Goal: Contribute content: Add original content to the website for others to see

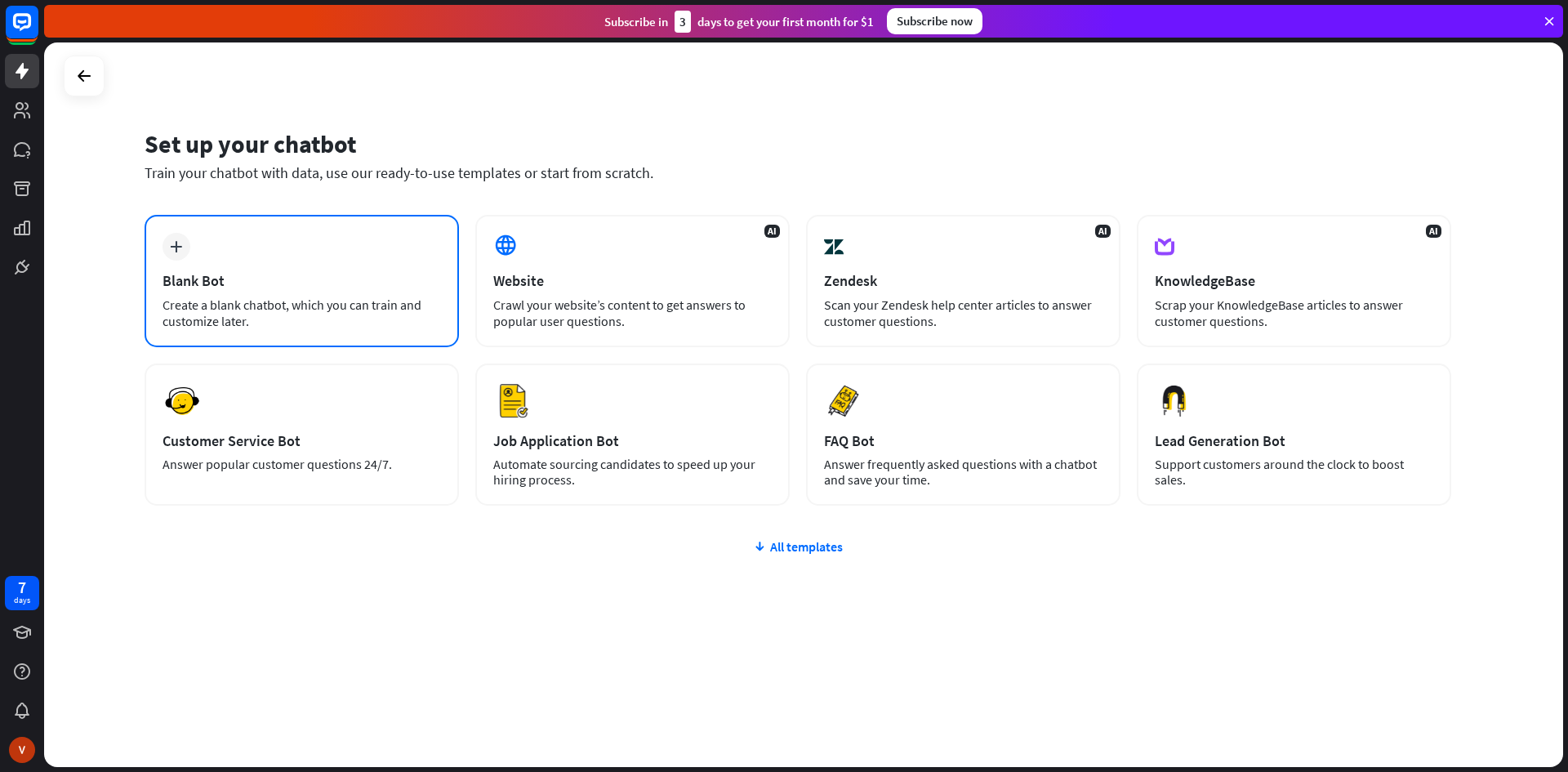
click at [429, 274] on div "Blank Bot" at bounding box center [302, 280] width 278 height 19
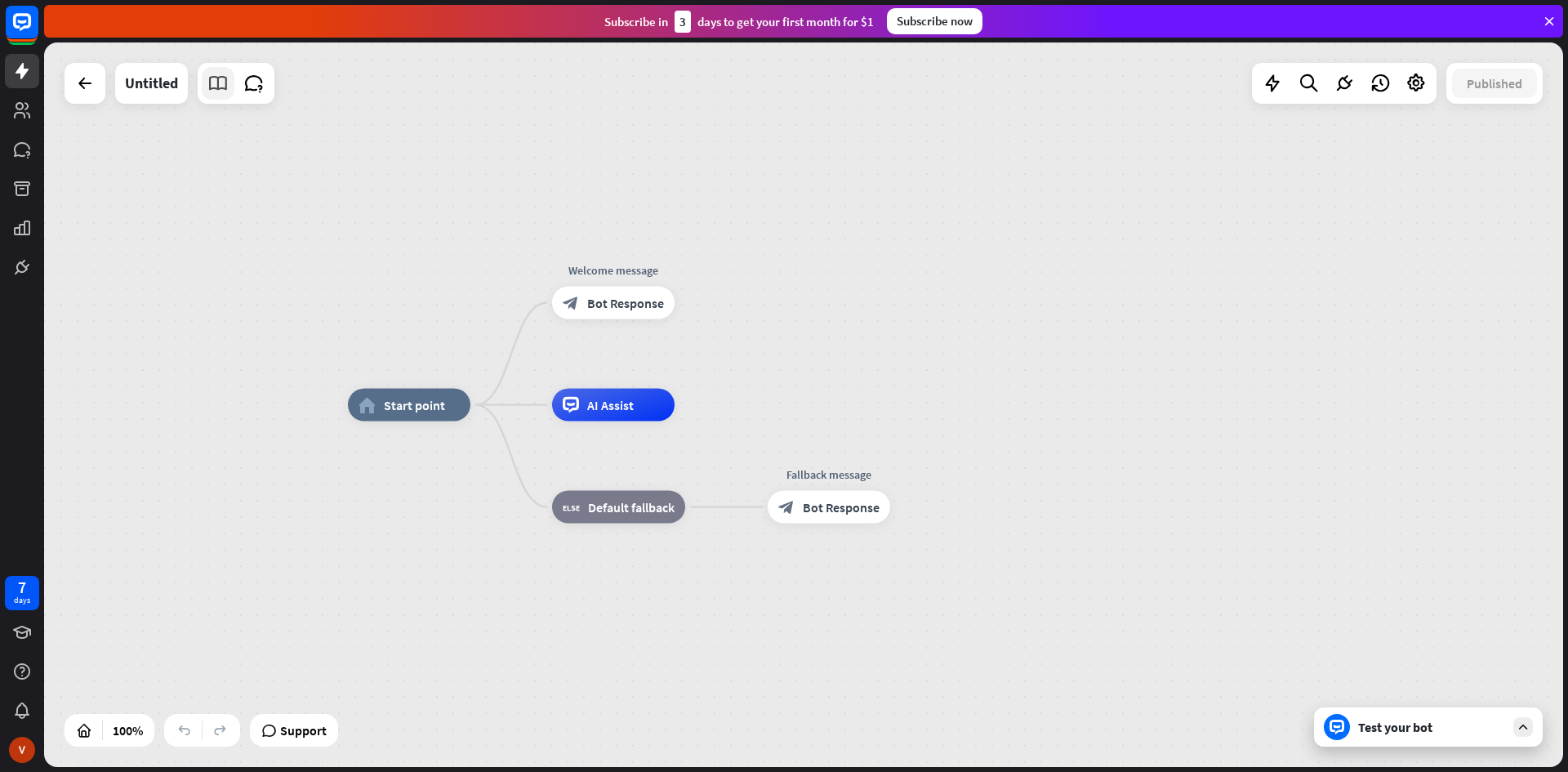
click at [207, 83] on link at bounding box center [218, 83] width 32 height 32
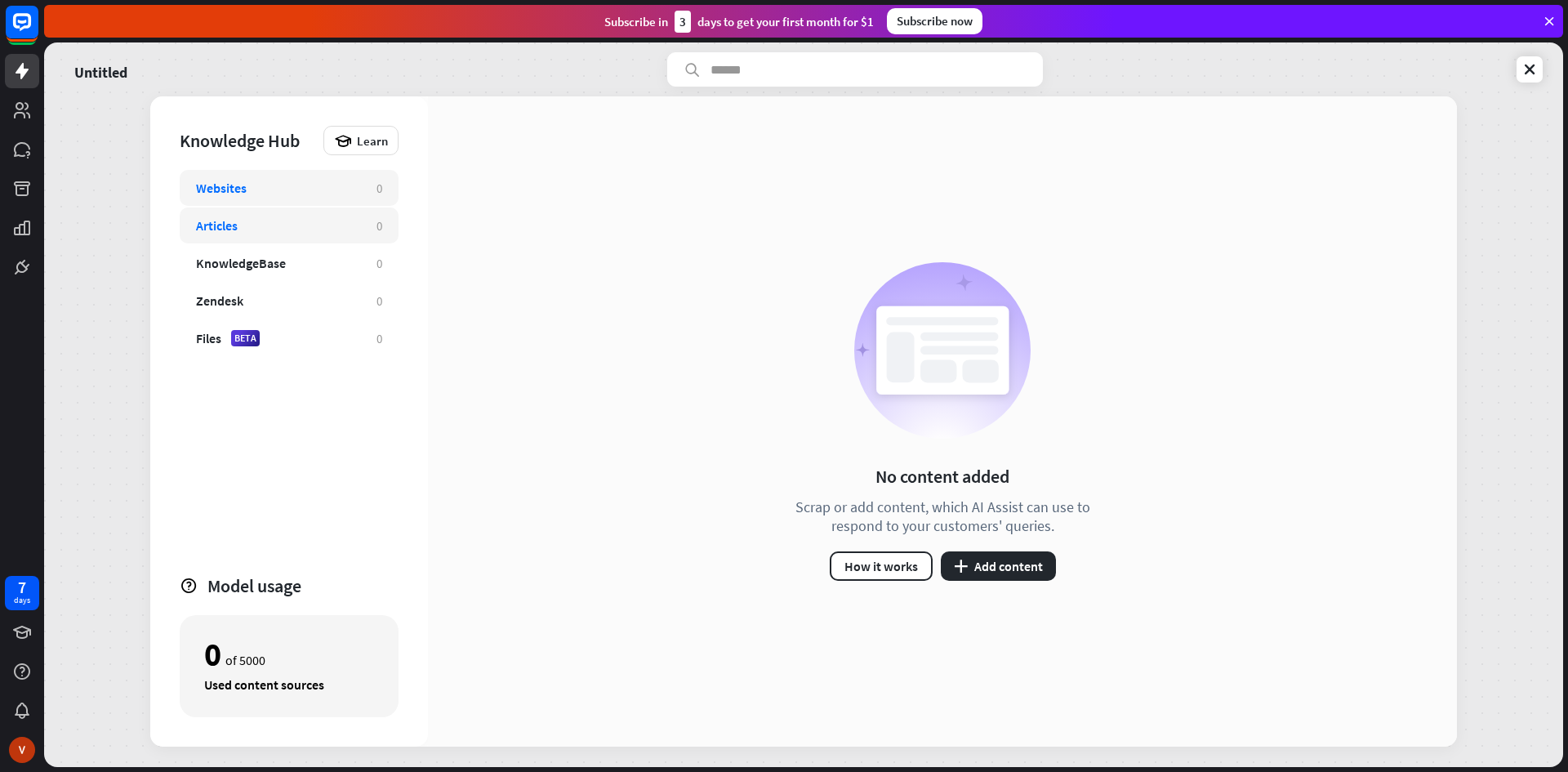
click at [194, 226] on div "Articles 0" at bounding box center [289, 225] width 219 height 36
click at [1031, 572] on button "plus Add content" at bounding box center [999, 566] width 115 height 30
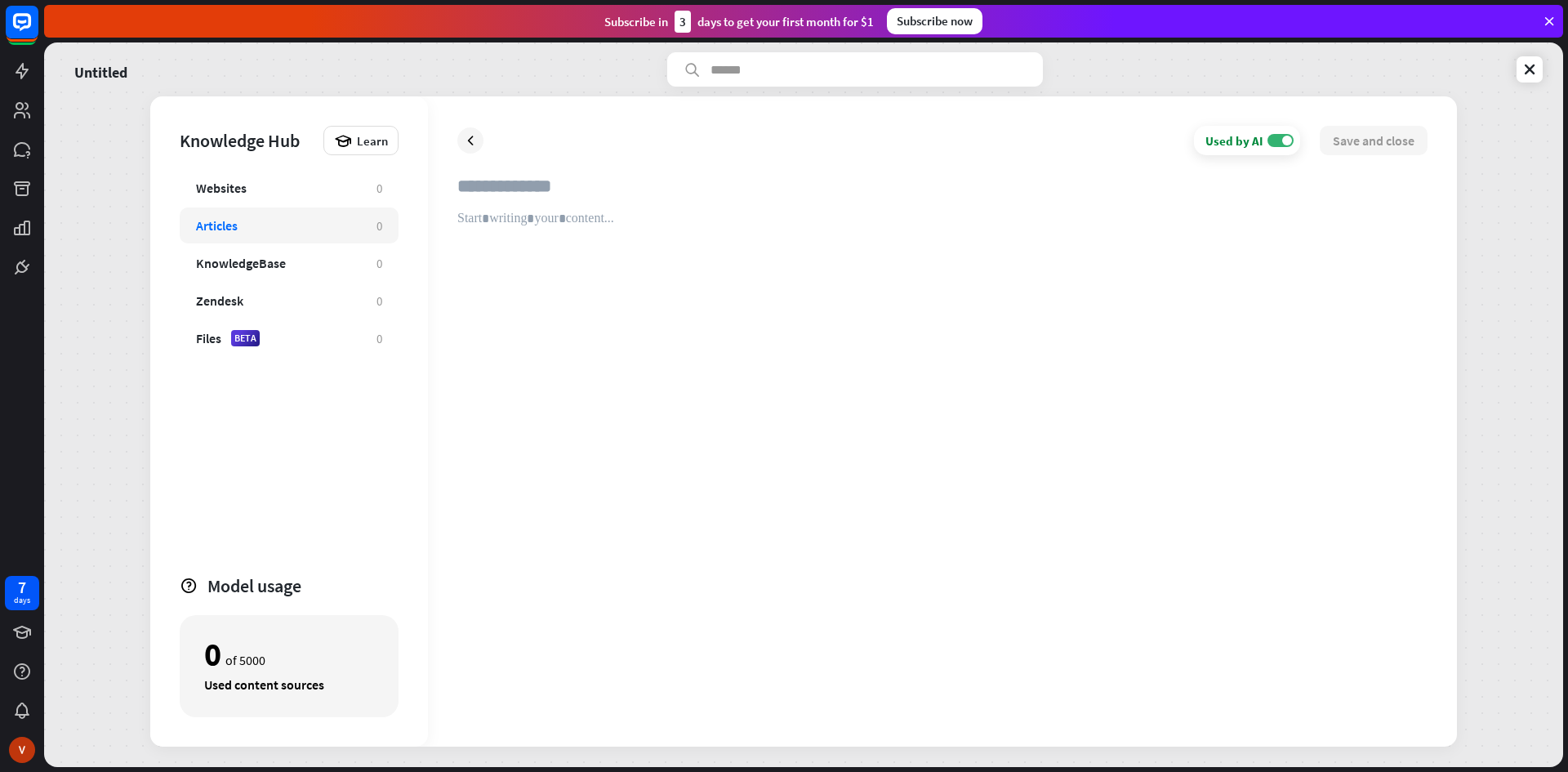
click at [503, 172] on div "Used by AI ON Save and close" at bounding box center [943, 421] width 1029 height 650
click at [505, 187] on input "text" at bounding box center [942, 193] width 971 height 36
type input "*********"
click at [518, 224] on div at bounding box center [942, 464] width 971 height 506
paste div
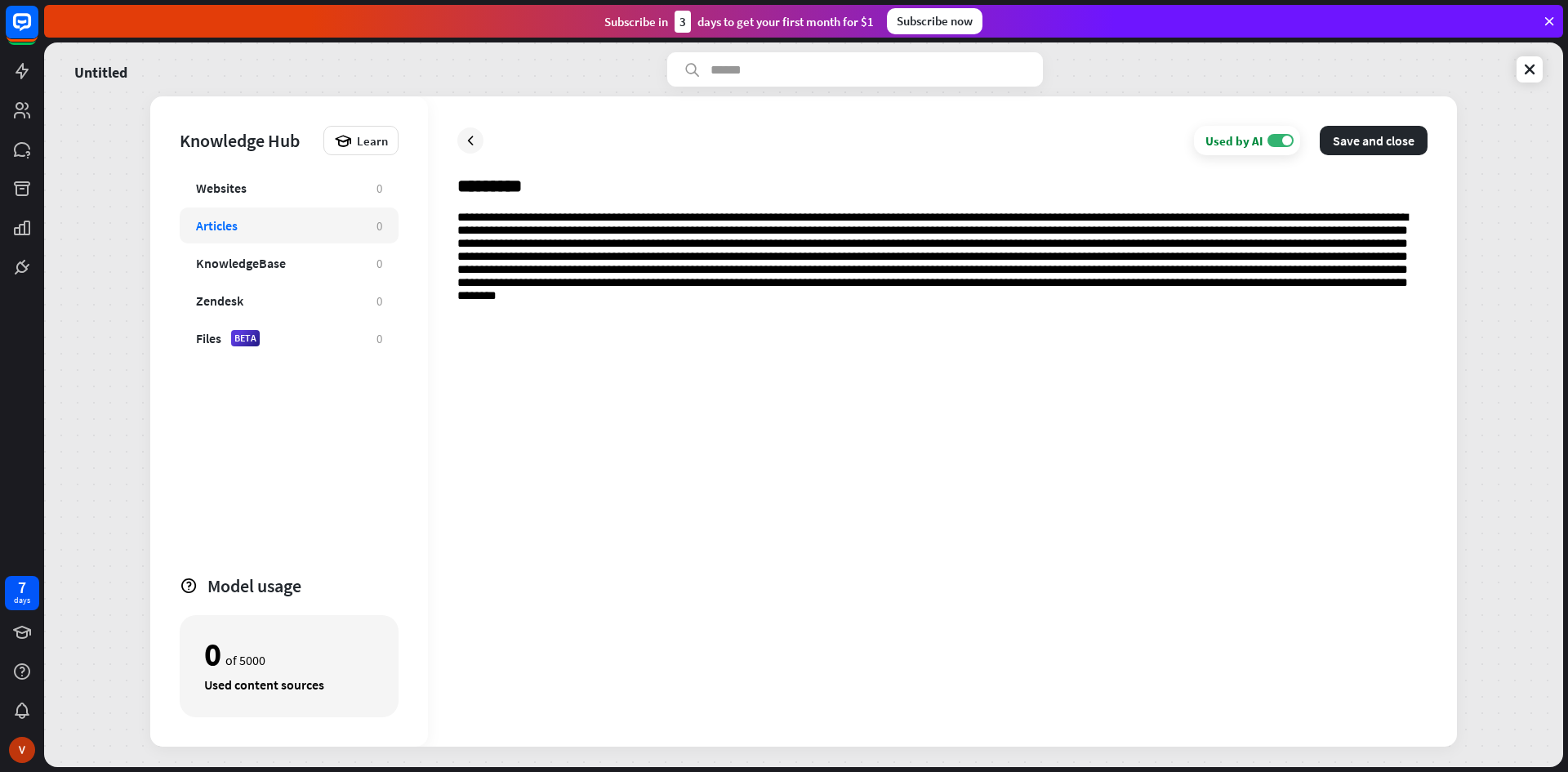
drag, startPoint x: 1100, startPoint y: 150, endPoint x: 745, endPoint y: 333, distance: 399.4
click at [745, 333] on div at bounding box center [942, 464] width 971 height 506
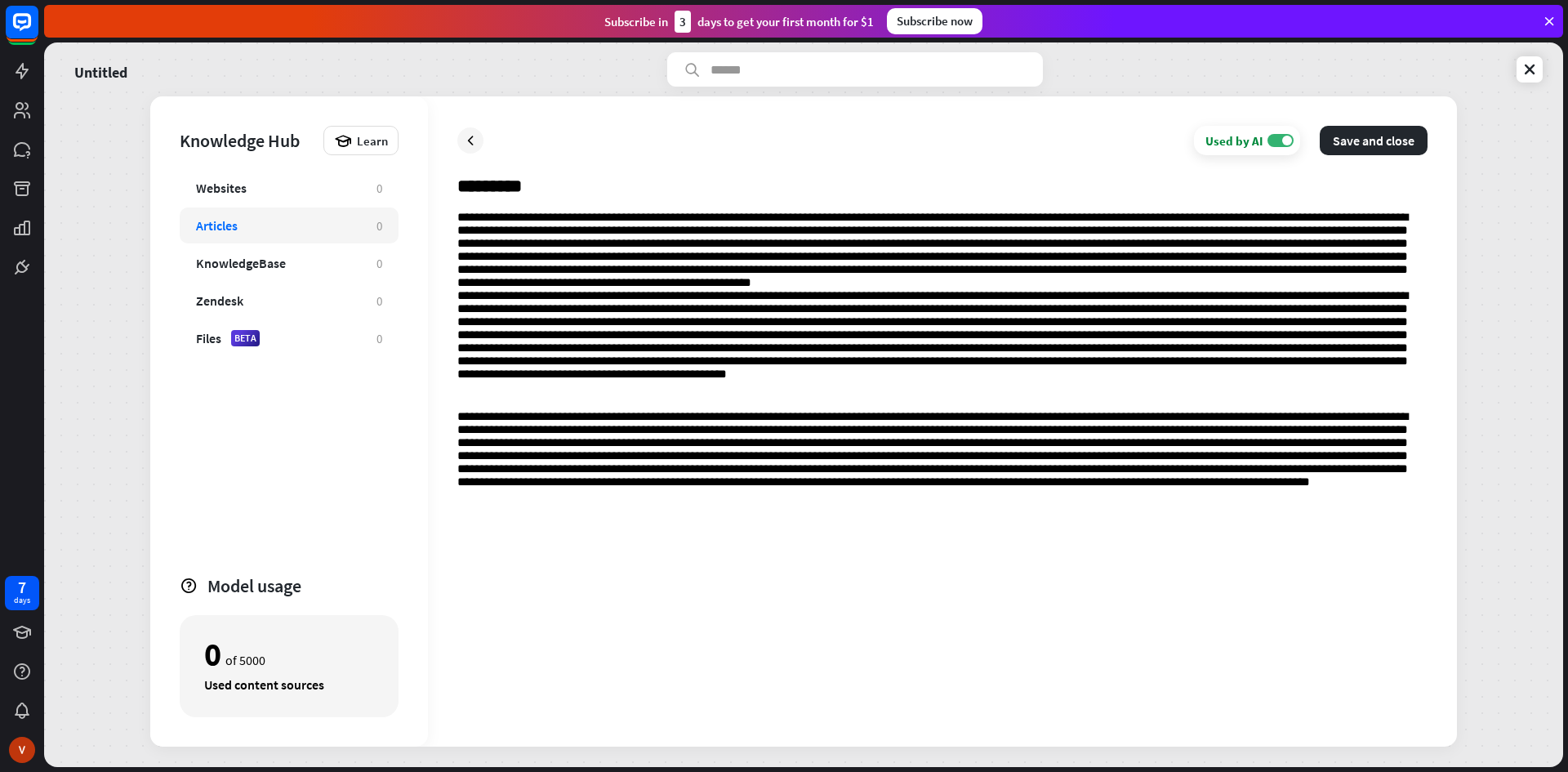
drag, startPoint x: 754, startPoint y: 300, endPoint x: 745, endPoint y: 311, distance: 14.2
click at [755, 302] on div at bounding box center [942, 464] width 971 height 506
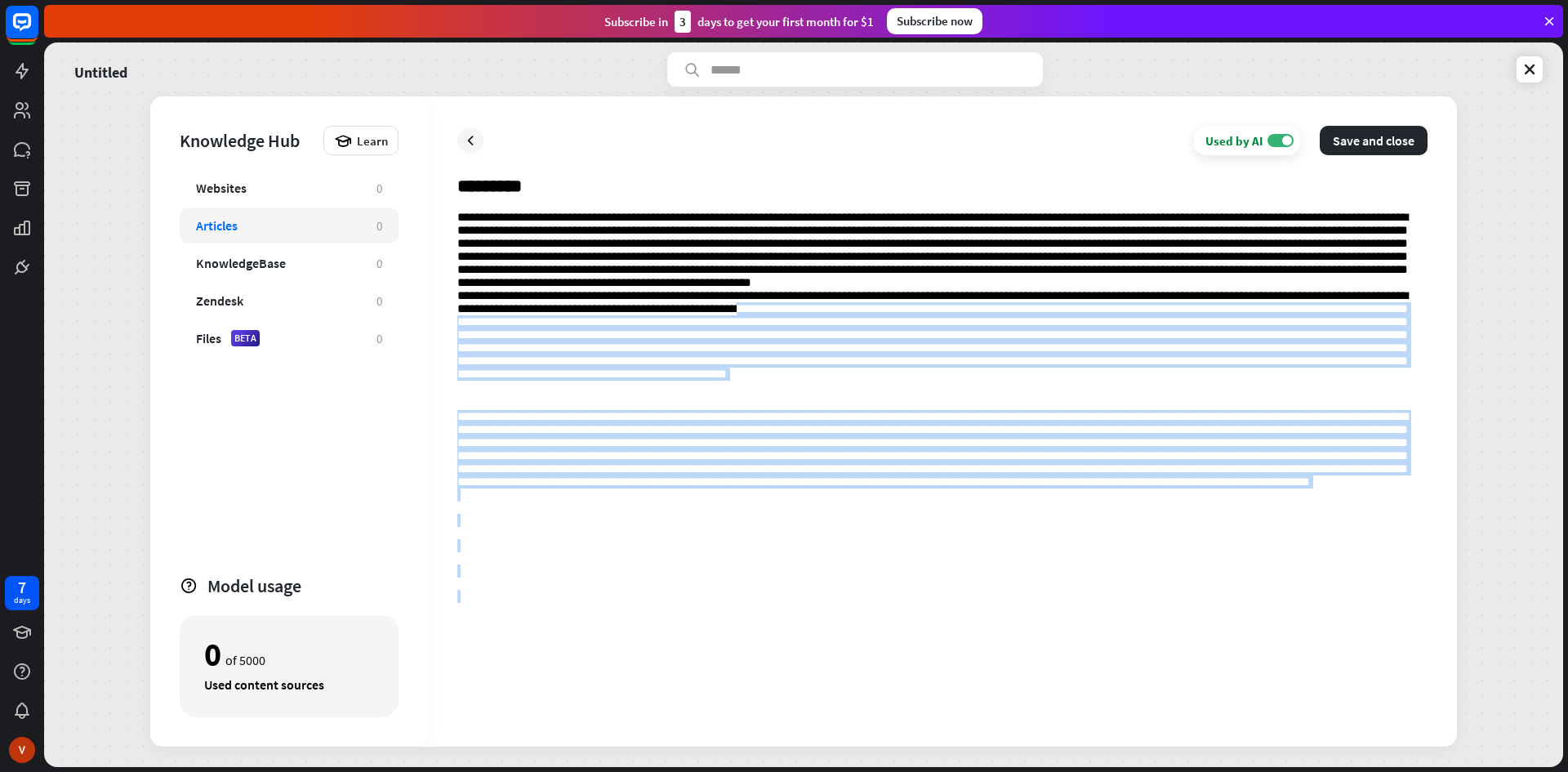
drag, startPoint x: 808, startPoint y: 334, endPoint x: 1044, endPoint y: 810, distance: 531.3
click at [1044, 771] on html "7 days close Product Help First steps Get started with ChatBot Help Center Foll…" at bounding box center [784, 386] width 1568 height 772
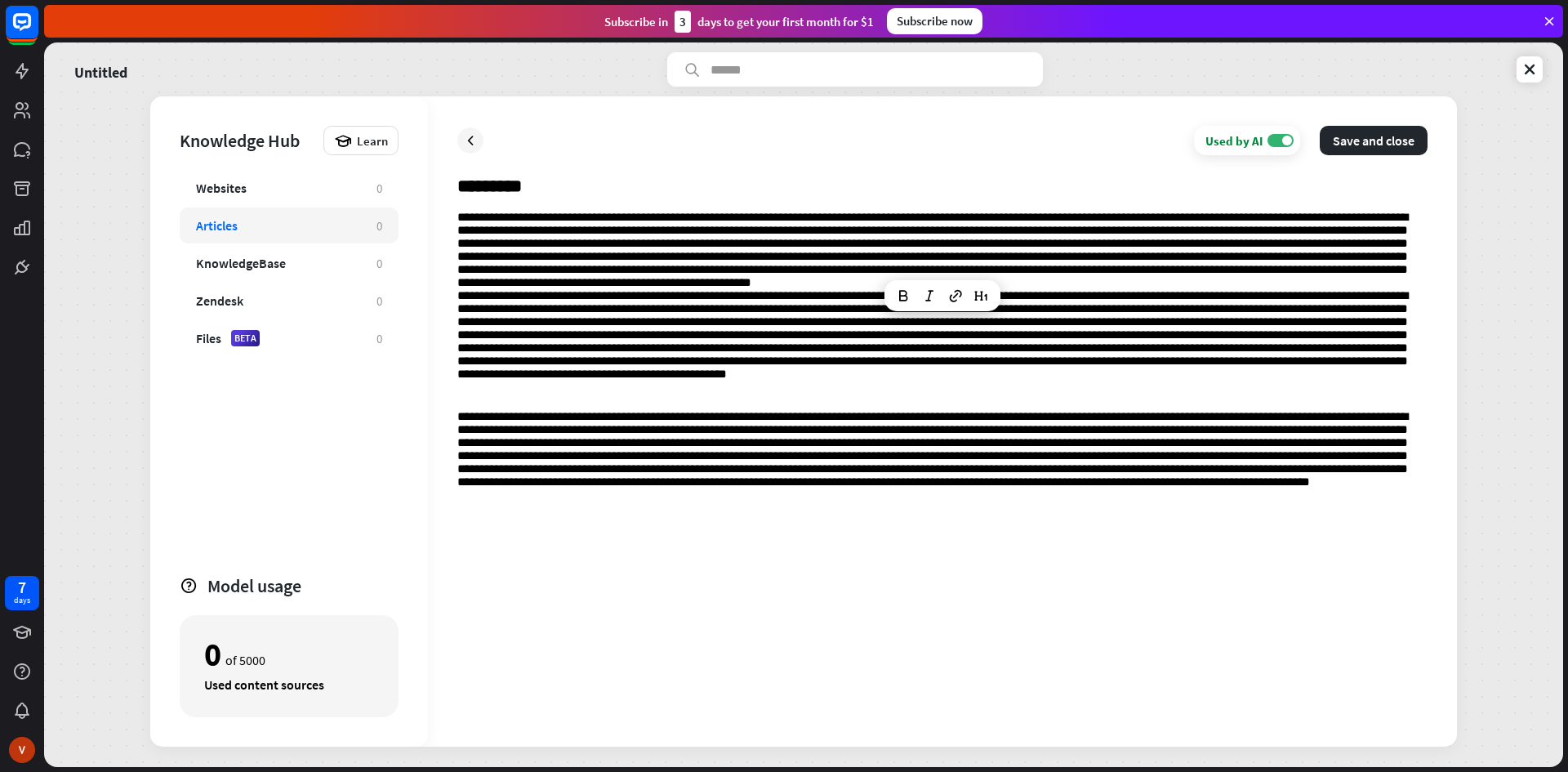
click at [753, 301] on div at bounding box center [942, 464] width 971 height 506
click at [855, 293] on div at bounding box center [942, 464] width 971 height 506
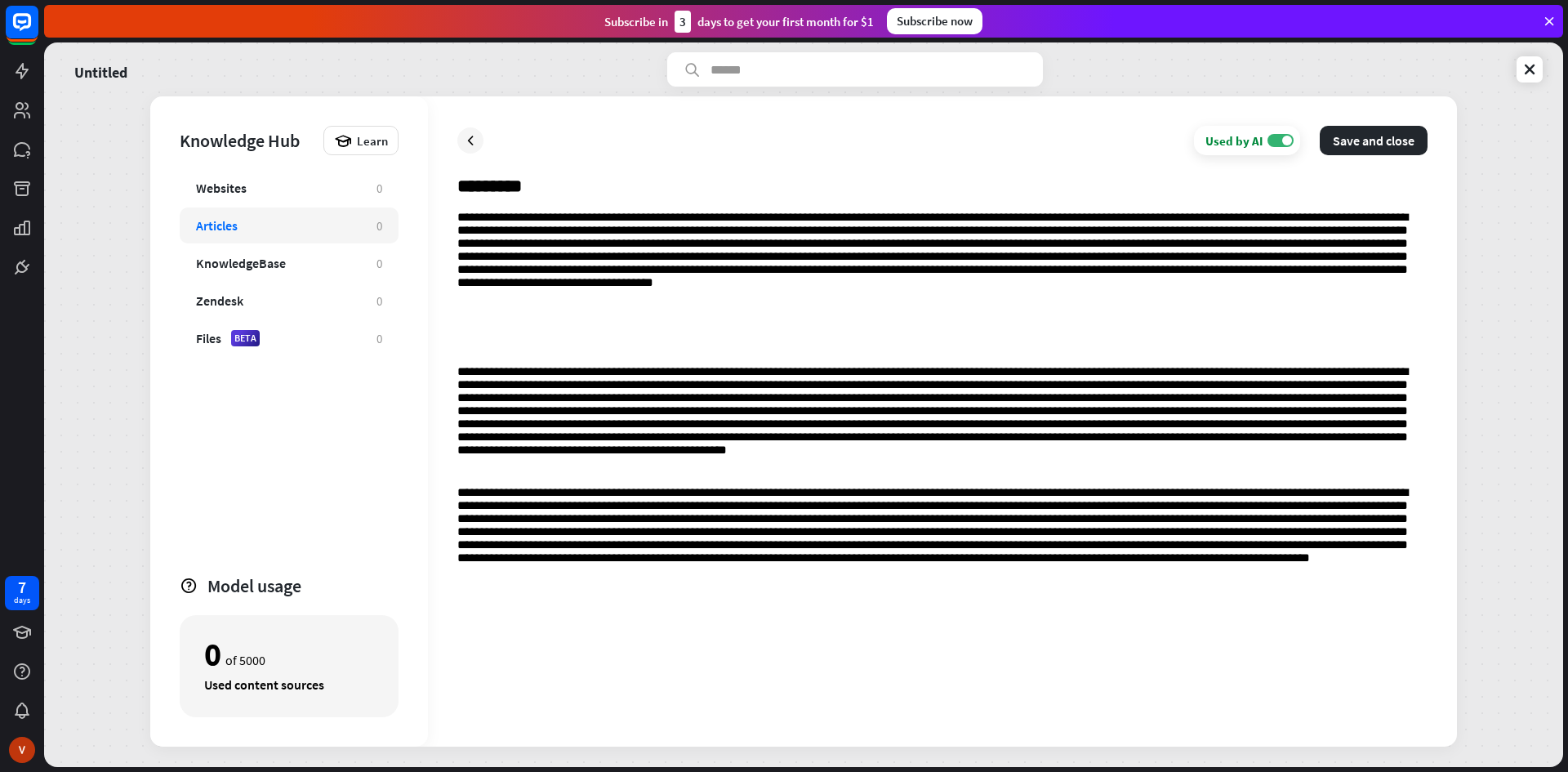
click at [470, 353] on p at bounding box center [942, 346] width 971 height 13
click at [788, 301] on div "**********" at bounding box center [942, 469] width 971 height 517
click at [462, 375] on div at bounding box center [942, 501] width 971 height 424
click at [465, 353] on p at bounding box center [942, 346] width 971 height 13
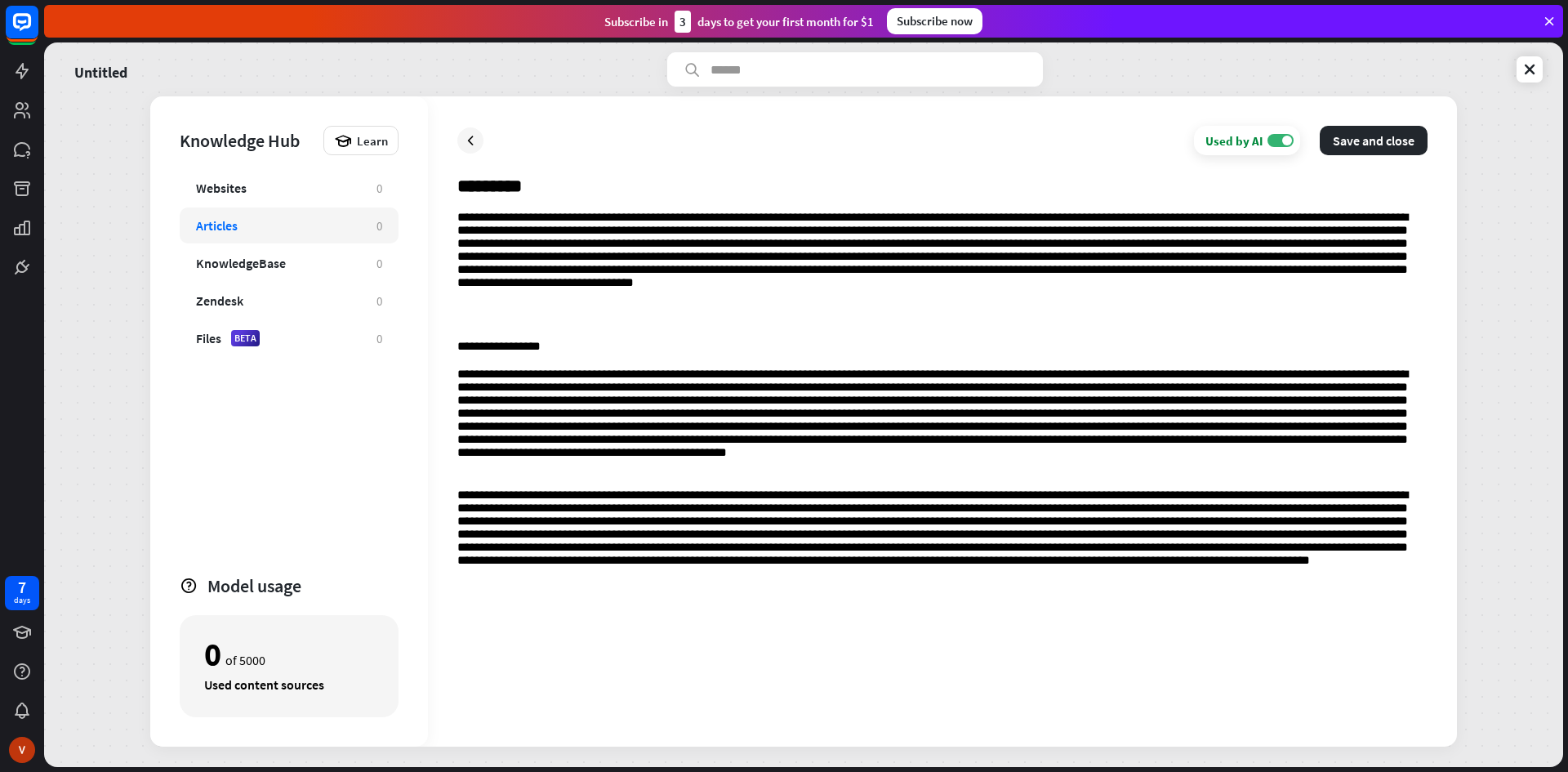
drag, startPoint x: 520, startPoint y: 375, endPoint x: 401, endPoint y: 433, distance: 132.4
click at [399, 435] on div "Knowledge Hub Learn Websites 0 Articles 0 KnowledgeBase 0 Zendesk 0 Files BETA …" at bounding box center [288, 421] width 277 height 650
click at [470, 205] on input "*********" at bounding box center [942, 193] width 971 height 36
click at [537, 189] on input "*********" at bounding box center [942, 193] width 971 height 36
click at [460, 219] on div "**********" at bounding box center [942, 469] width 971 height 517
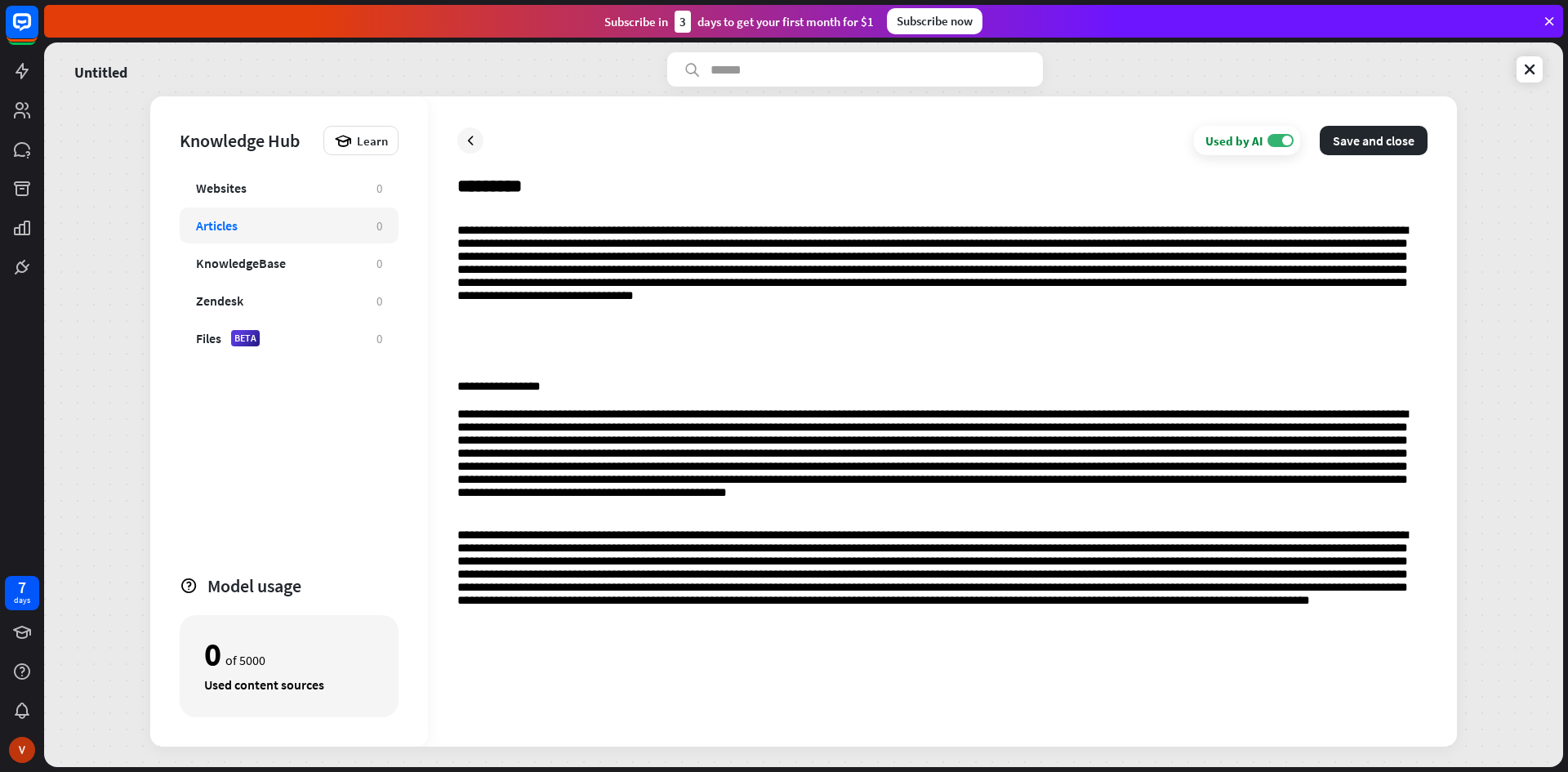
drag, startPoint x: 469, startPoint y: 216, endPoint x: 491, endPoint y: 223, distance: 23.1
click at [471, 218] on div at bounding box center [942, 217] width 971 height 13
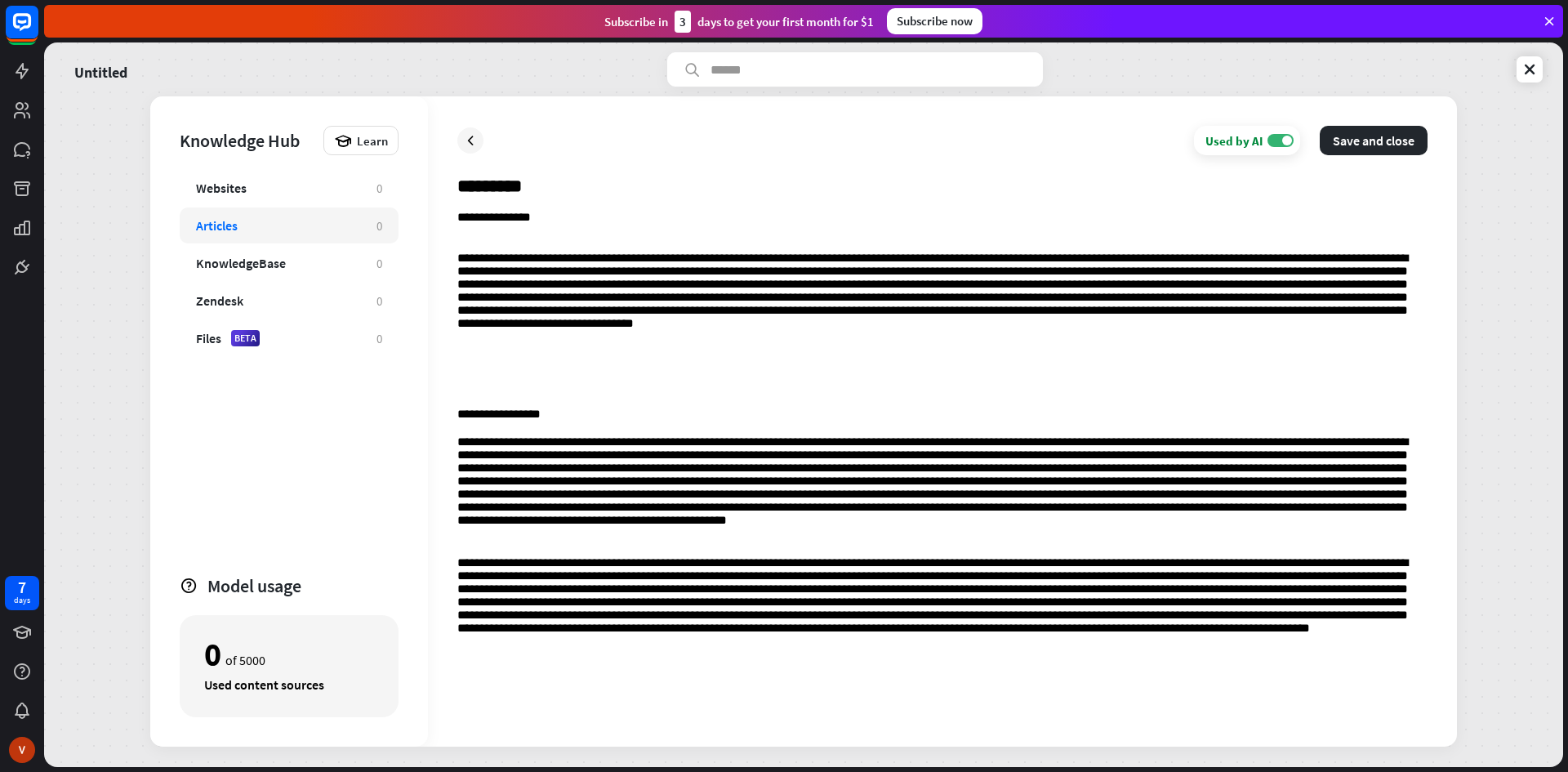
click at [1393, 654] on div at bounding box center [942, 665] width 971 height 220
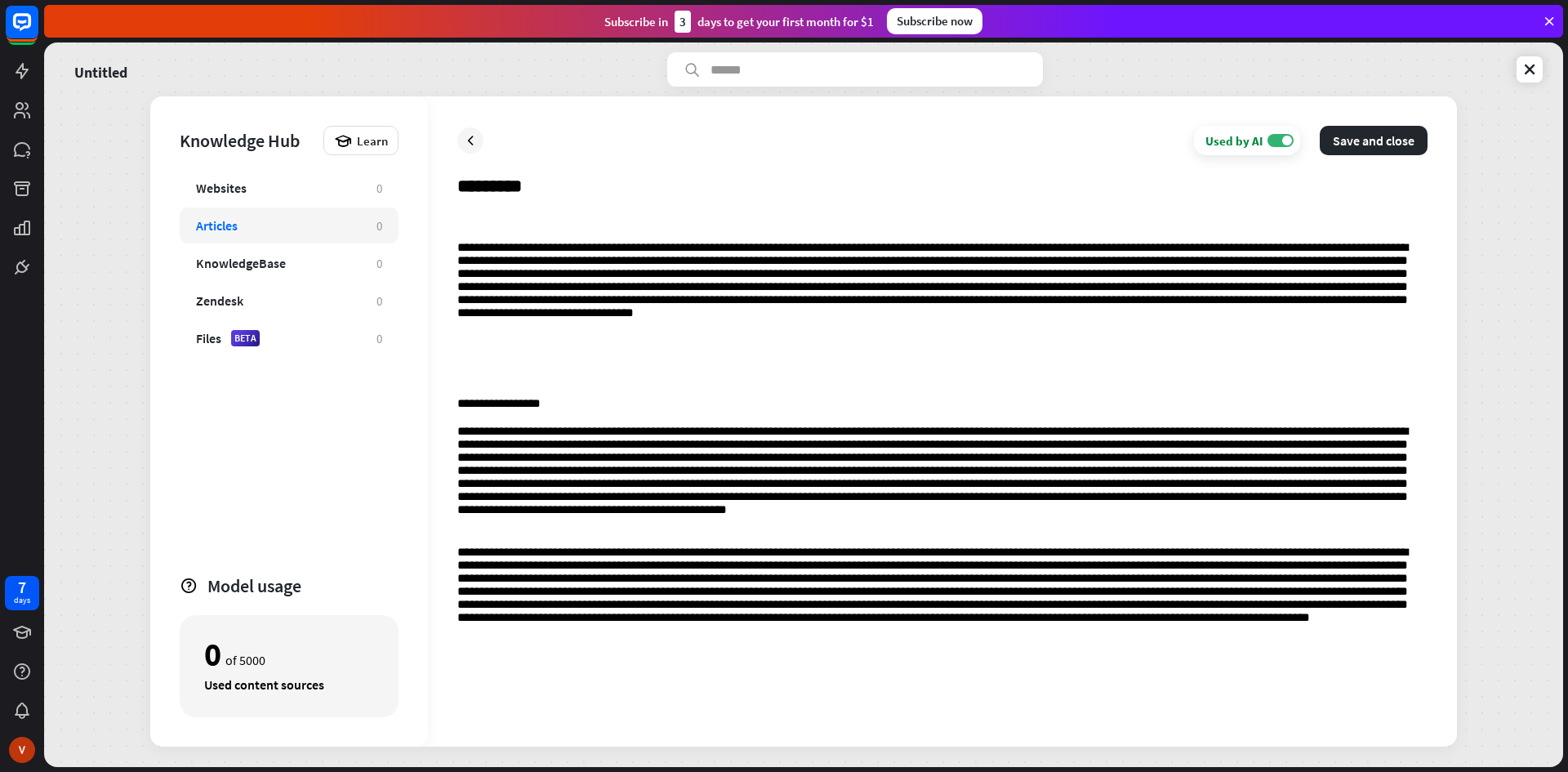
scroll to position [39, 0]
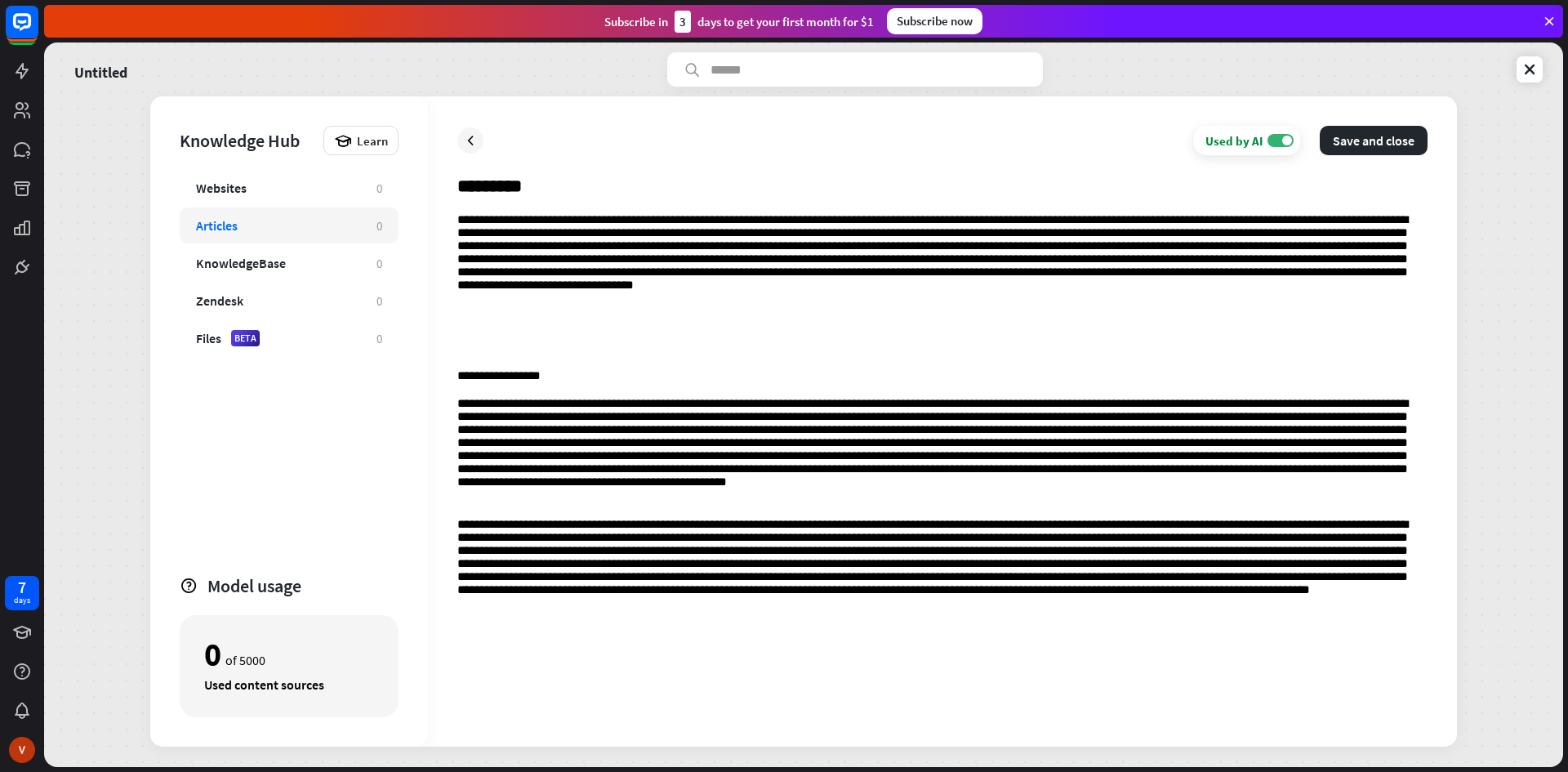
drag, startPoint x: 502, startPoint y: 194, endPoint x: 718, endPoint y: 150, distance: 220.4
drag, startPoint x: 718, startPoint y: 150, endPoint x: 1527, endPoint y: 62, distance: 813.8
click at [1527, 62] on icon at bounding box center [1530, 69] width 16 height 16
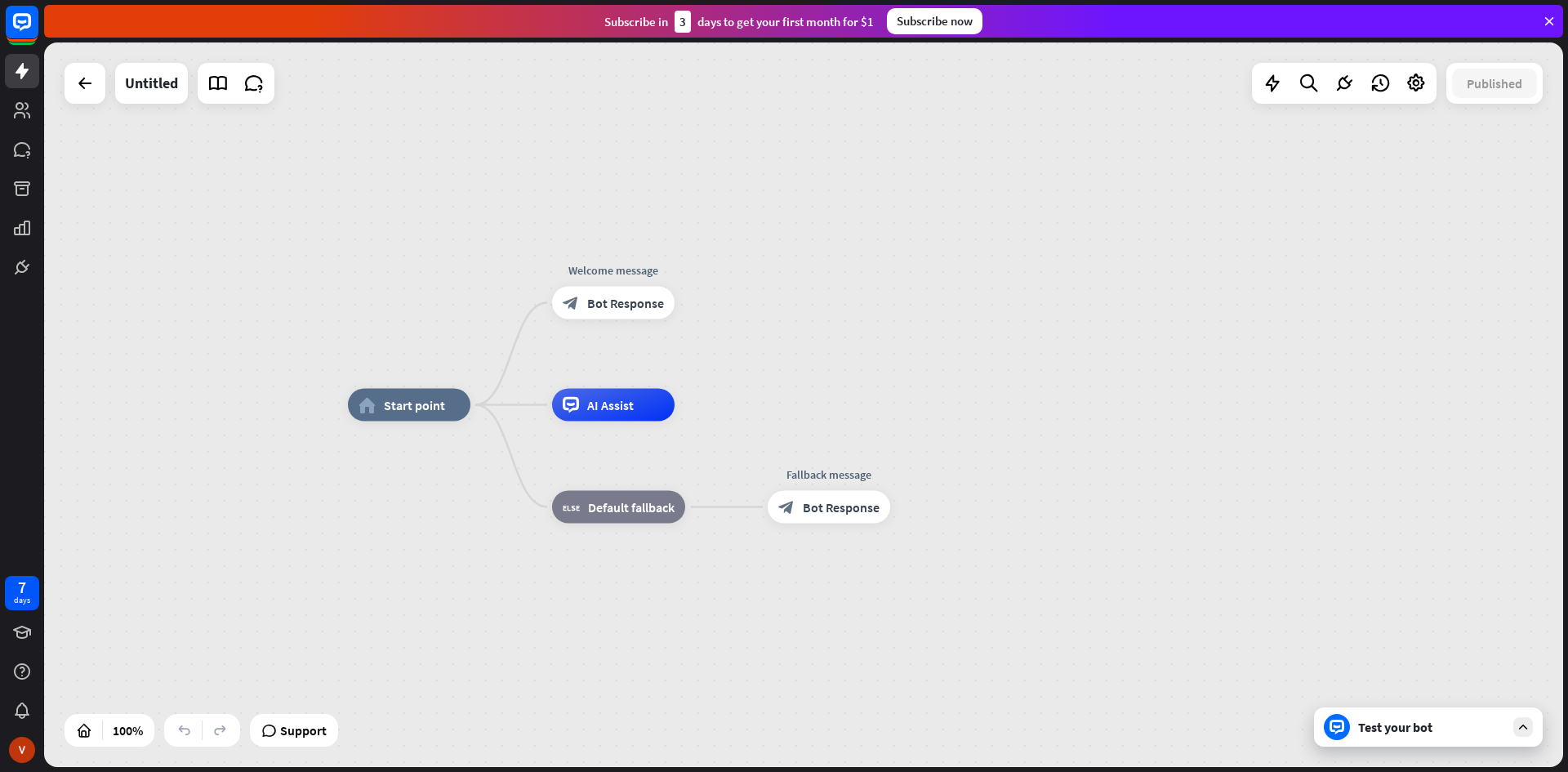
click at [1443, 735] on div "Test your bot" at bounding box center [1429, 727] width 229 height 39
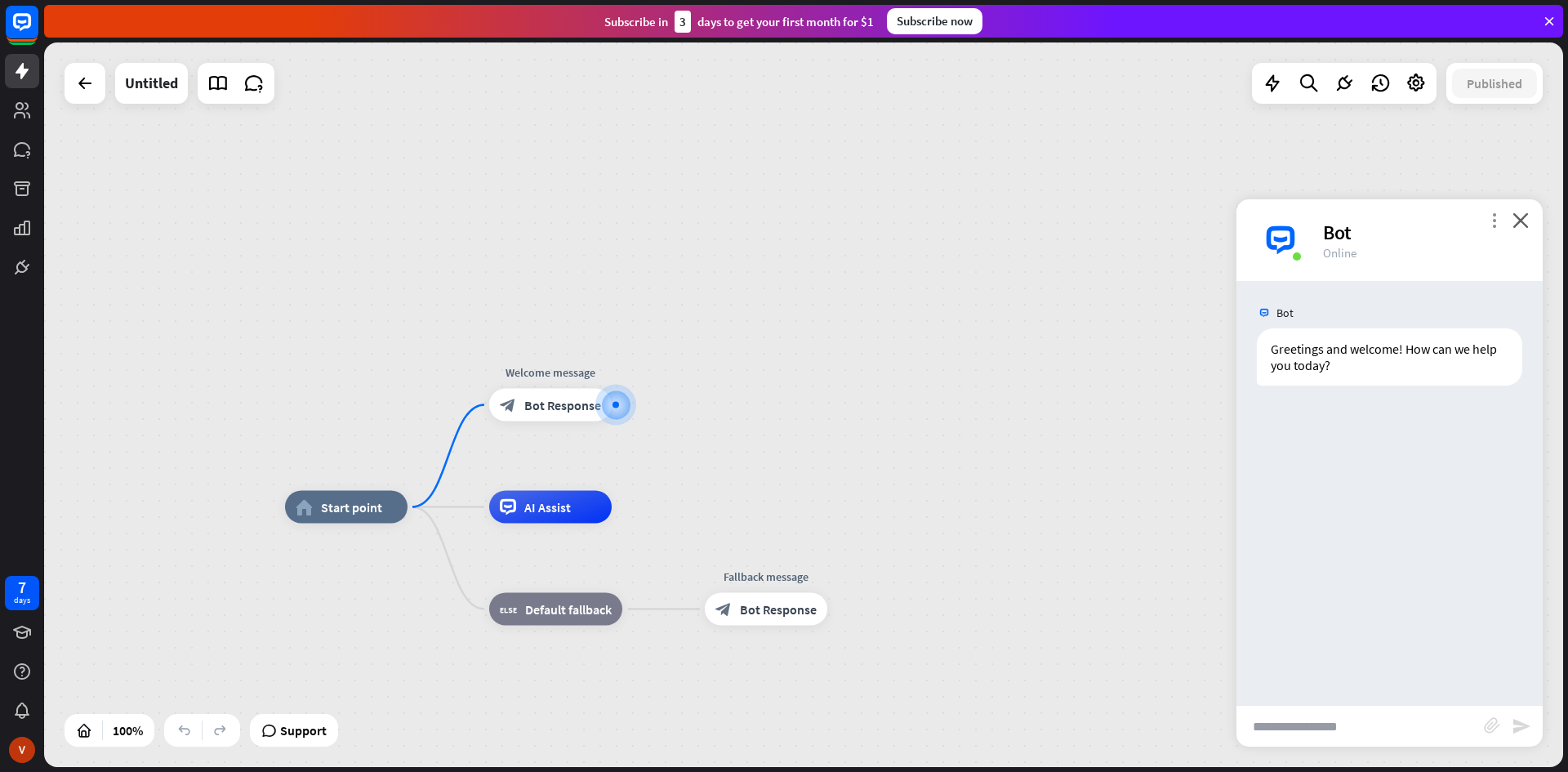
click at [1495, 220] on icon "more_vert" at bounding box center [1493, 219] width 15 height 15
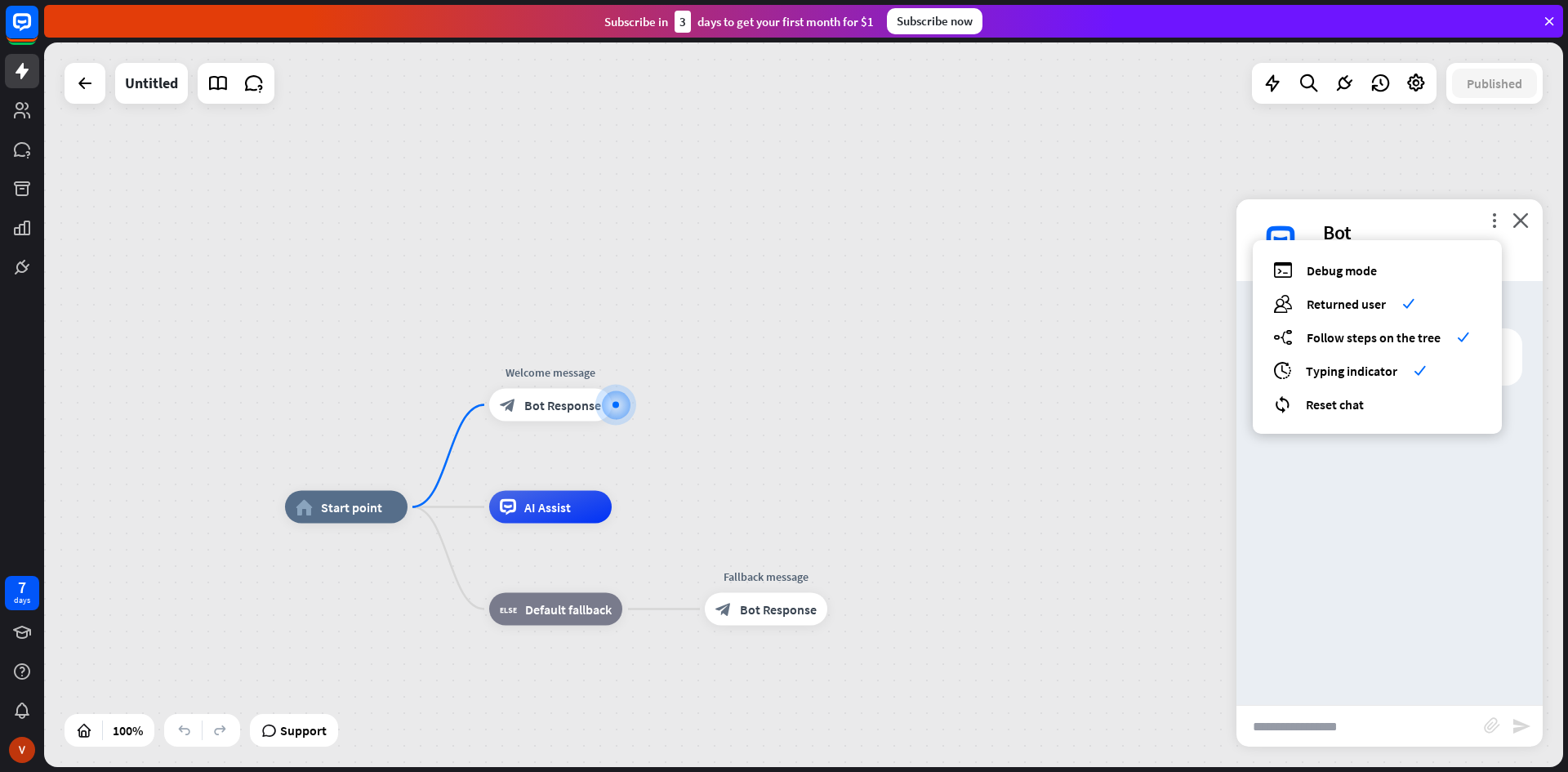
click at [1087, 400] on div "home_2 Start point Welcome message block_bot_response Bot Response AI Assist bl…" at bounding box center [804, 404] width 1520 height 724
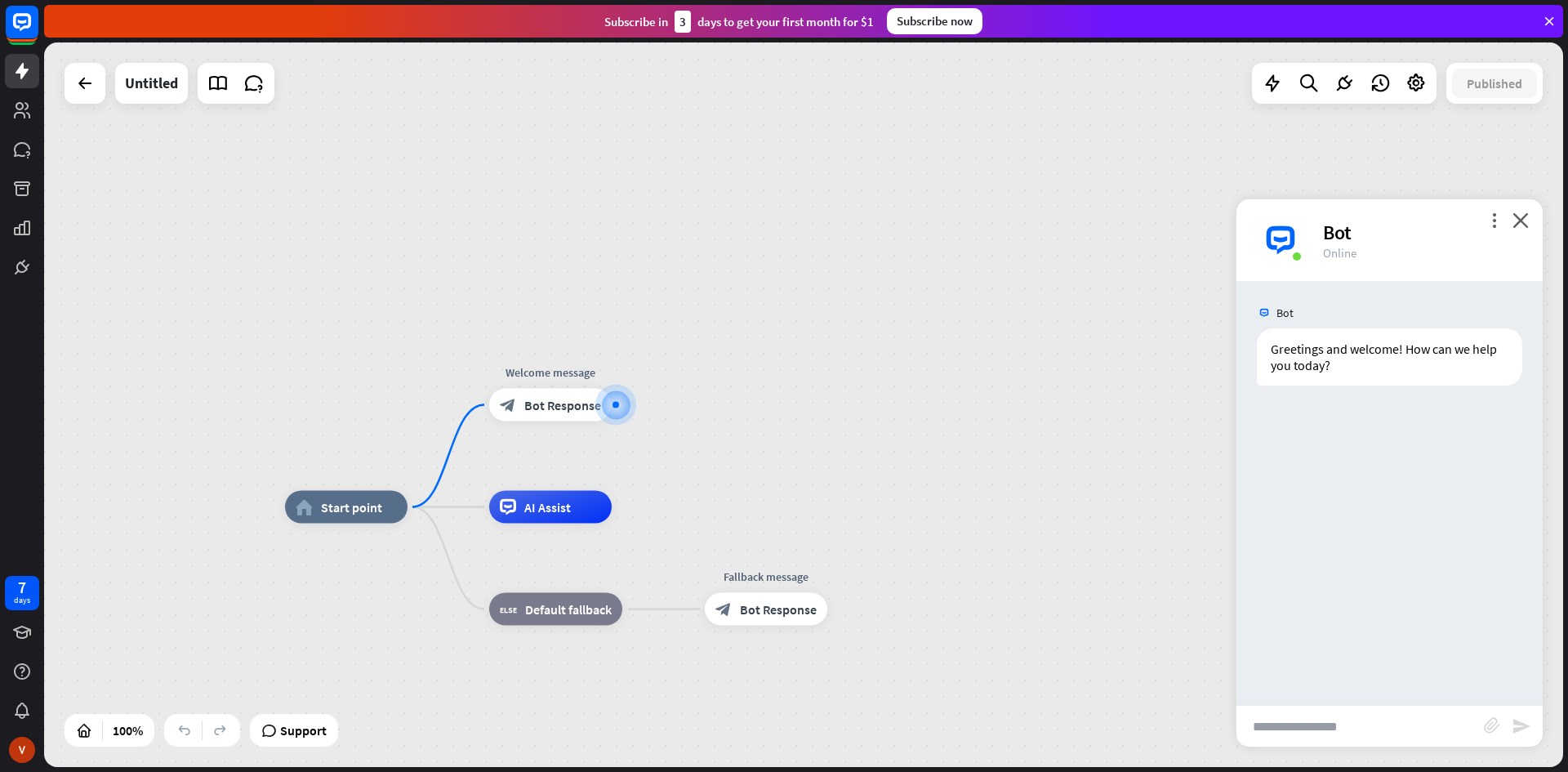
click at [1308, 730] on input "text" at bounding box center [1361, 725] width 248 height 40
type input "**********"
click at [1522, 720] on icon "send" at bounding box center [1522, 726] width 20 height 20
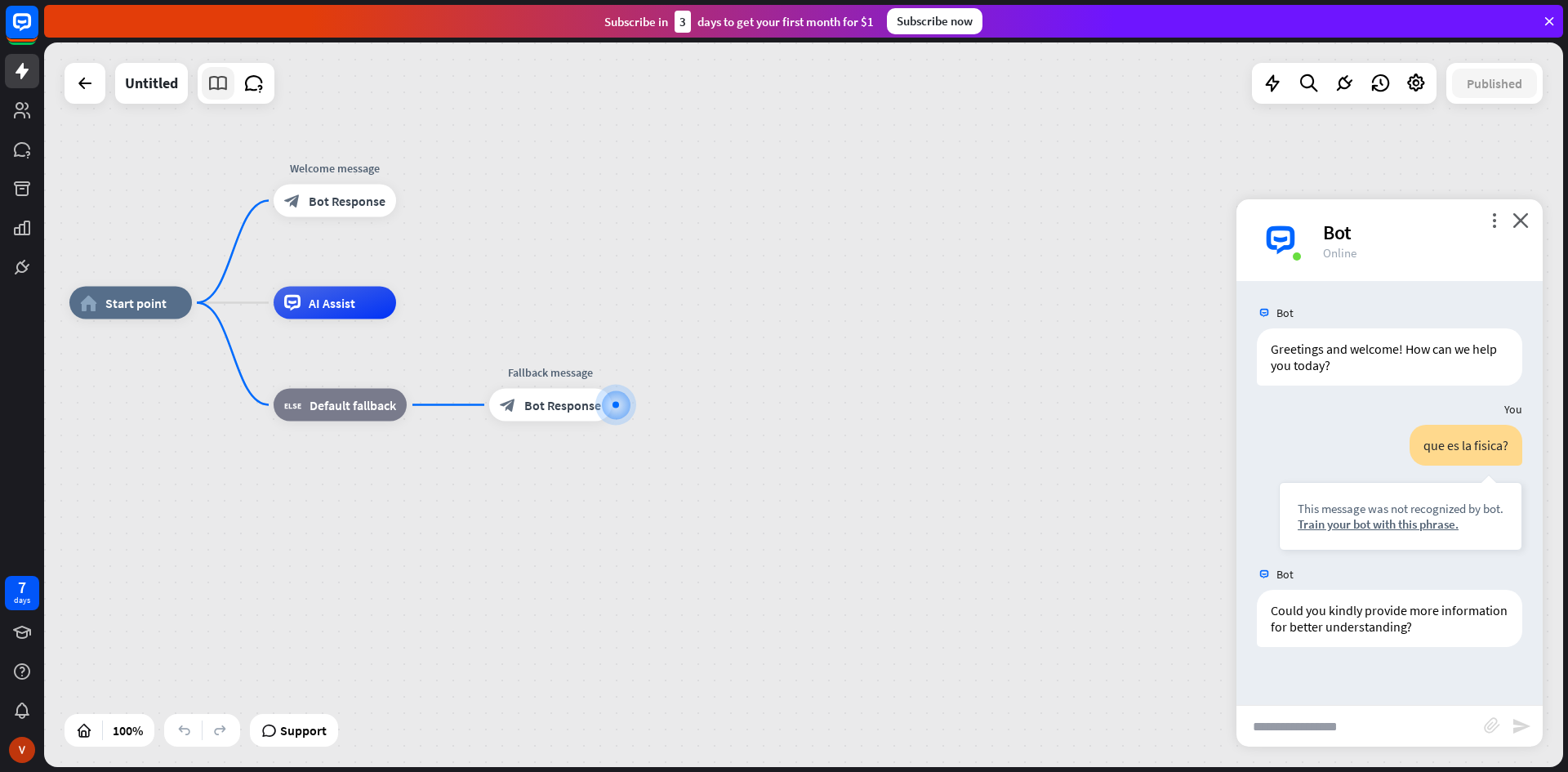
click at [216, 77] on icon at bounding box center [218, 83] width 22 height 22
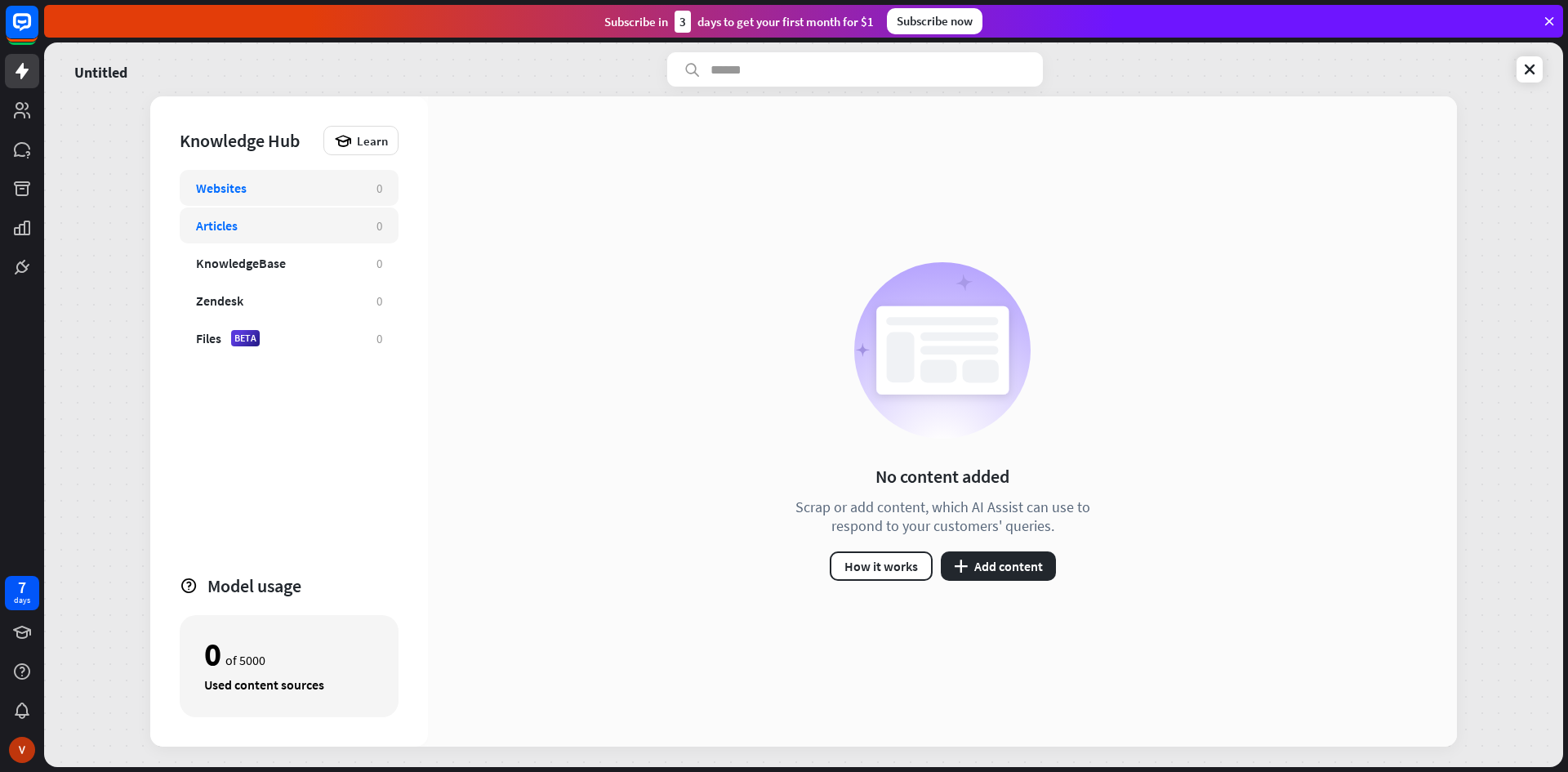
click at [247, 231] on div "Articles" at bounding box center [277, 225] width 164 height 16
click at [1540, 61] on link at bounding box center [1529, 69] width 26 height 26
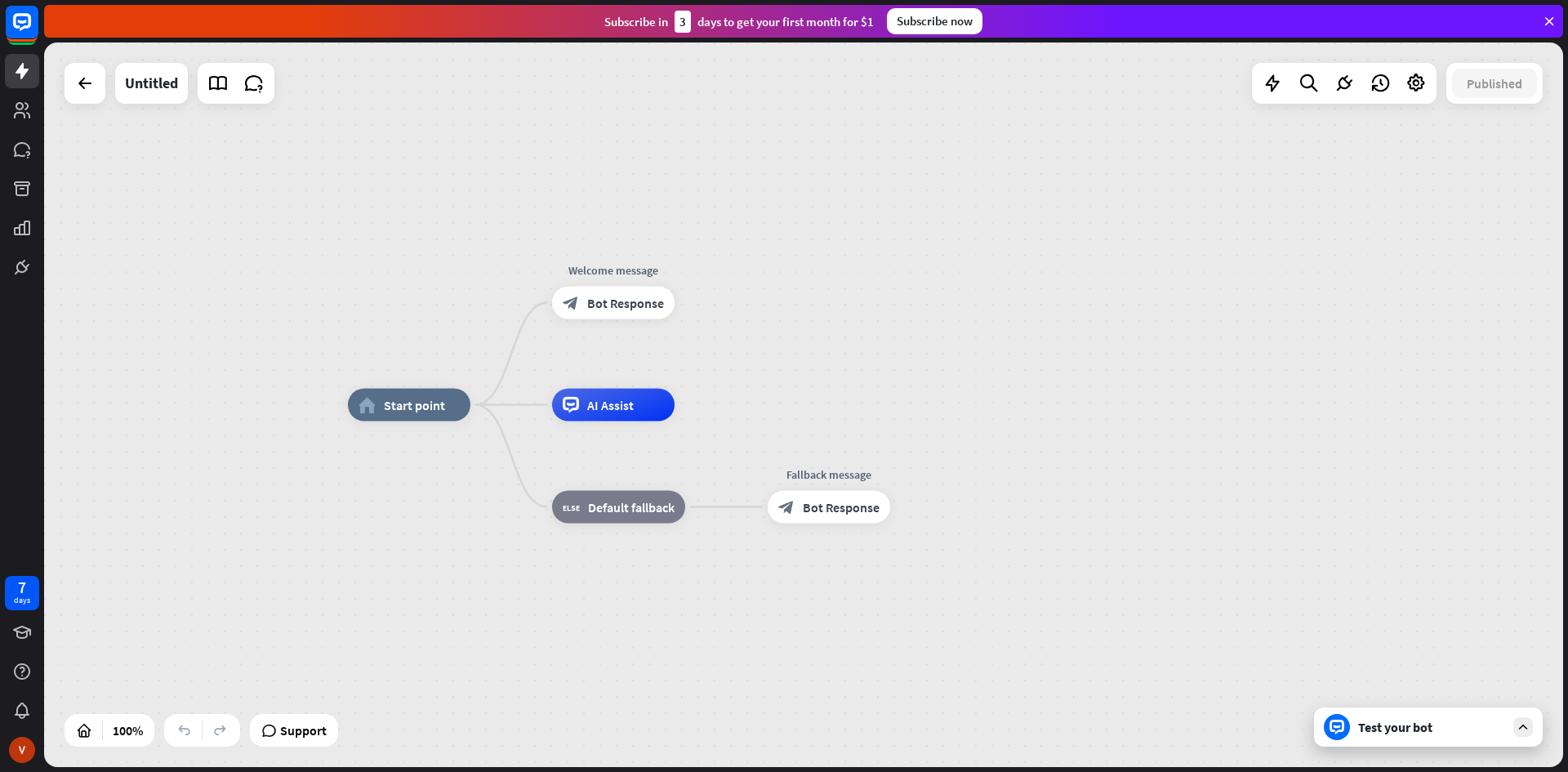
click at [1417, 737] on div "Test your bot" at bounding box center [1429, 727] width 229 height 39
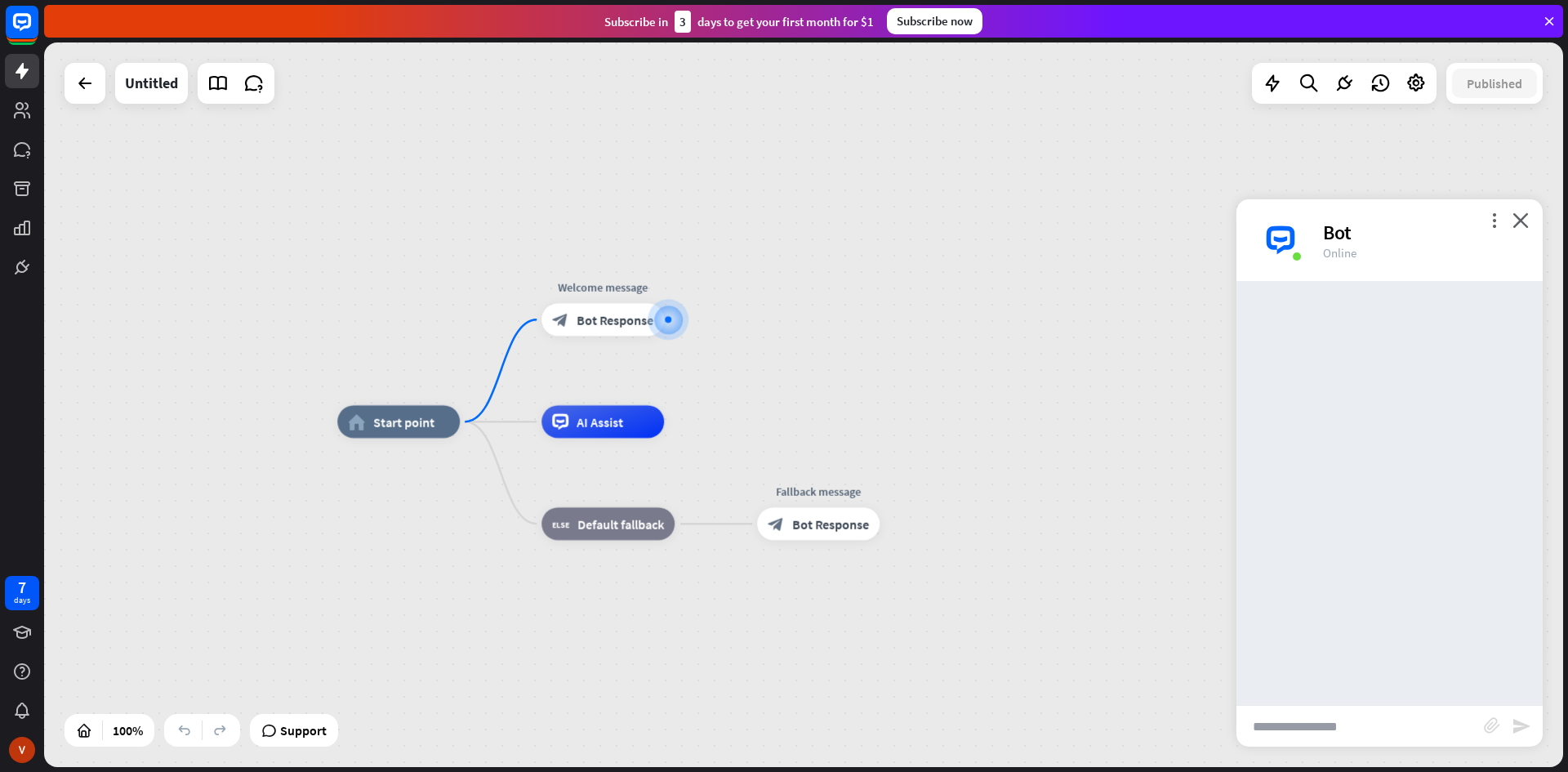
click at [1415, 741] on input "text" at bounding box center [1361, 725] width 248 height 40
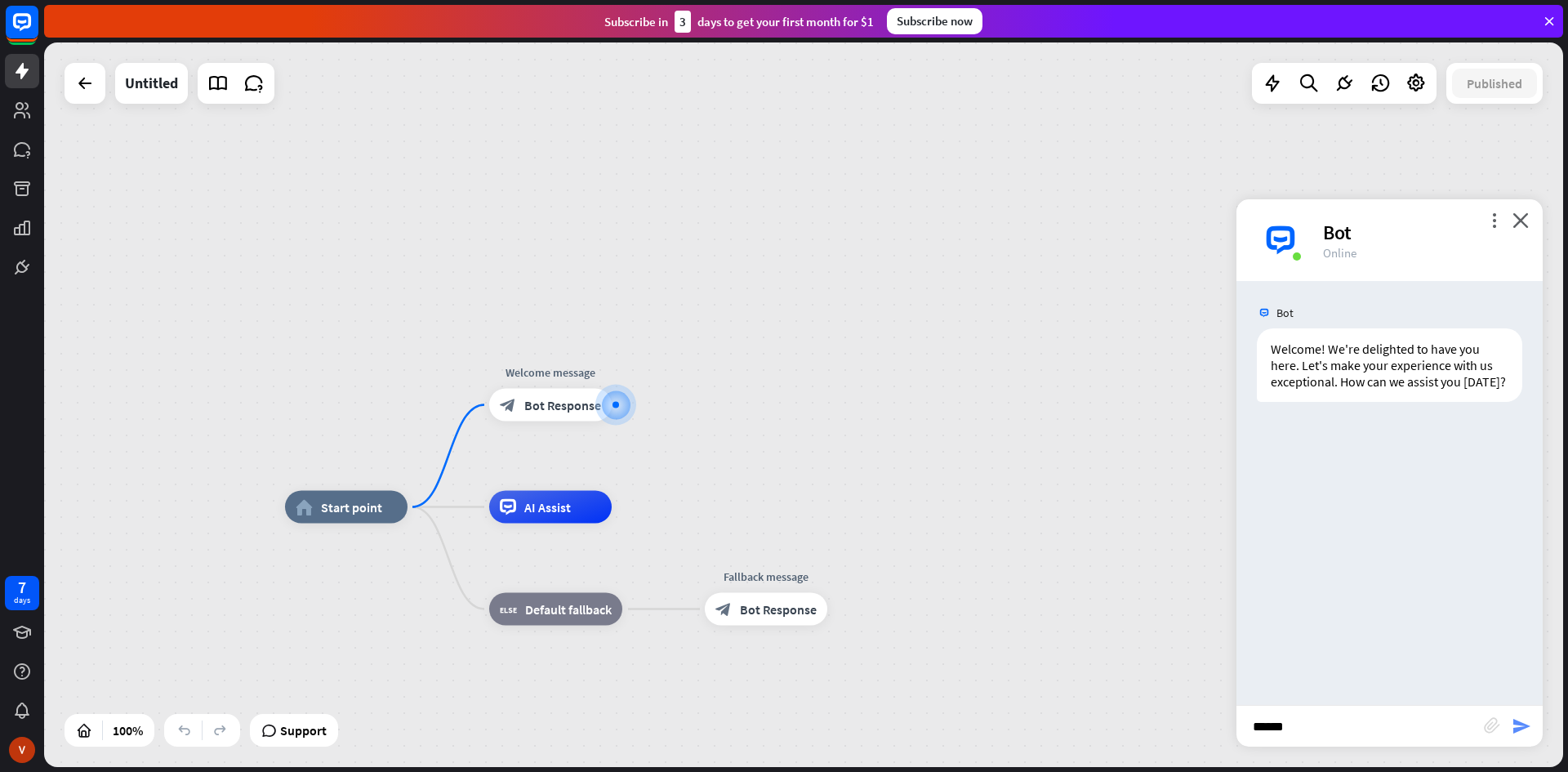
type input "******"
click at [1527, 723] on icon "send" at bounding box center [1522, 726] width 20 height 20
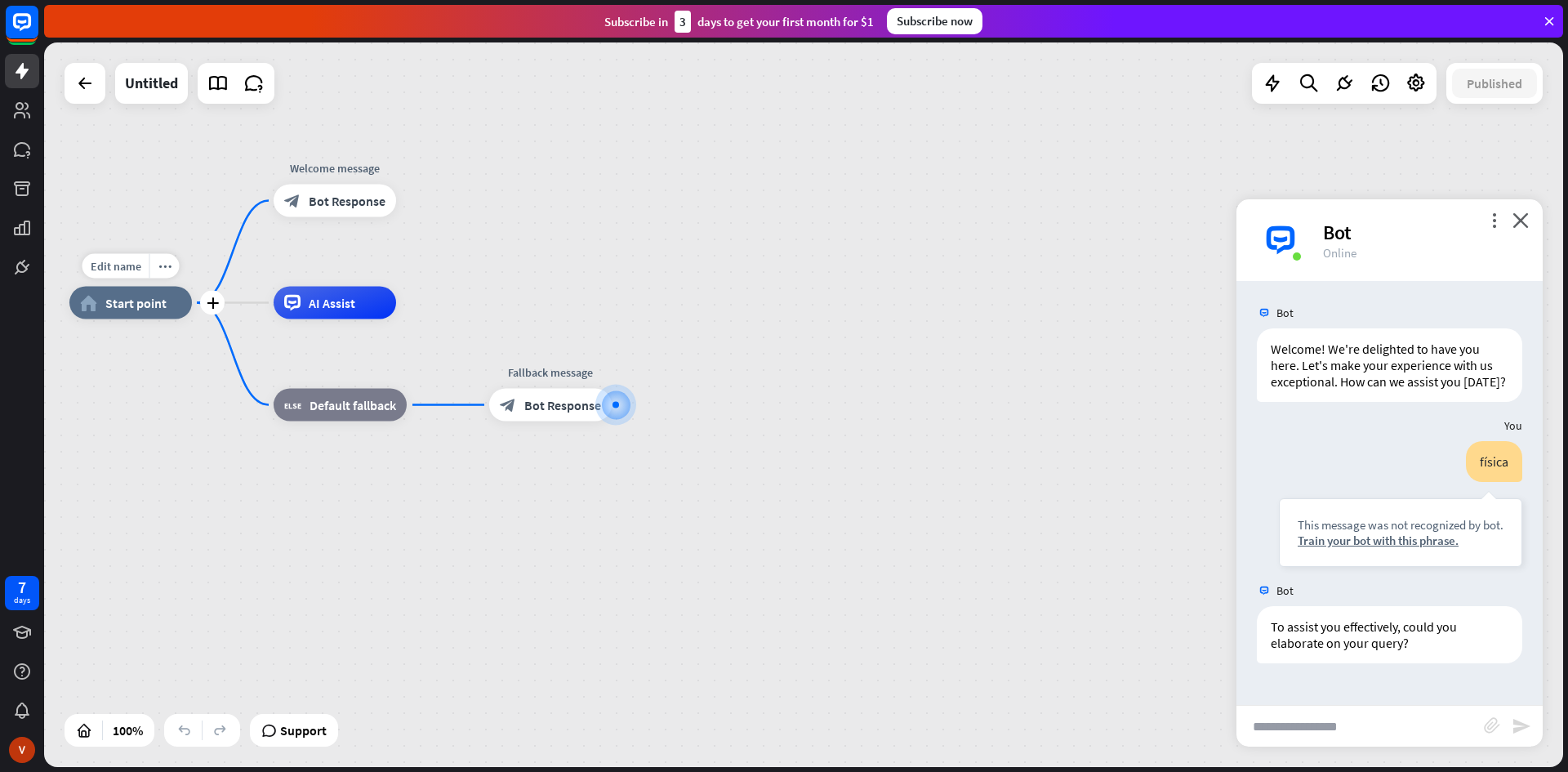
click at [116, 320] on div "Edit name more_horiz plus home_2 Start point" at bounding box center [130, 303] width 122 height 32
click at [117, 318] on div "home_2 Start point" at bounding box center [130, 303] width 122 height 32
drag, startPoint x: 140, startPoint y: 472, endPoint x: 145, endPoint y: 456, distance: 16.8
click at [143, 473] on div "Edit name more_horiz home_2 Start point Welcome message block_bot_response Bot …" at bounding box center [830, 668] width 1520 height 724
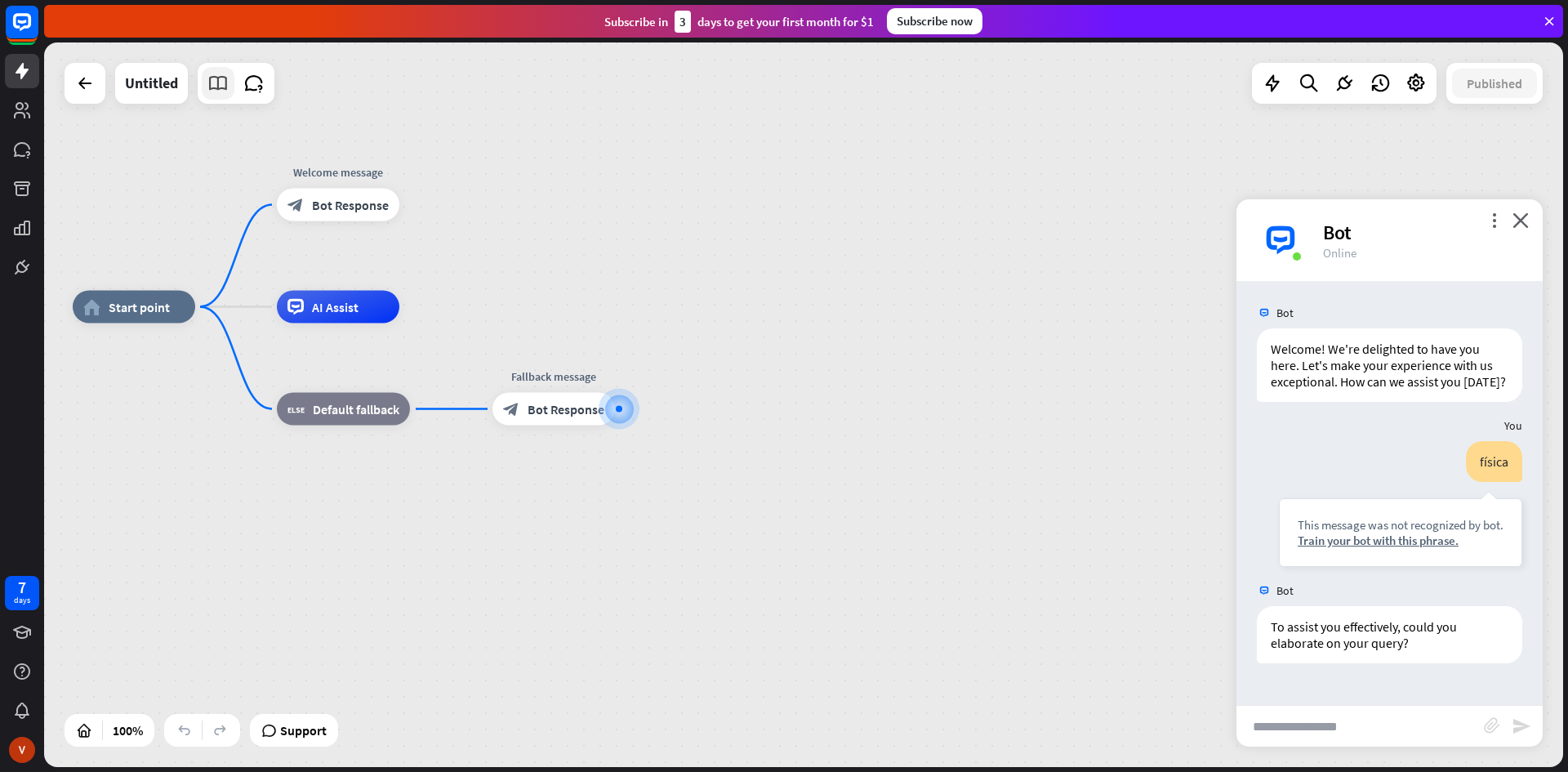
click at [212, 81] on icon at bounding box center [218, 83] width 22 height 22
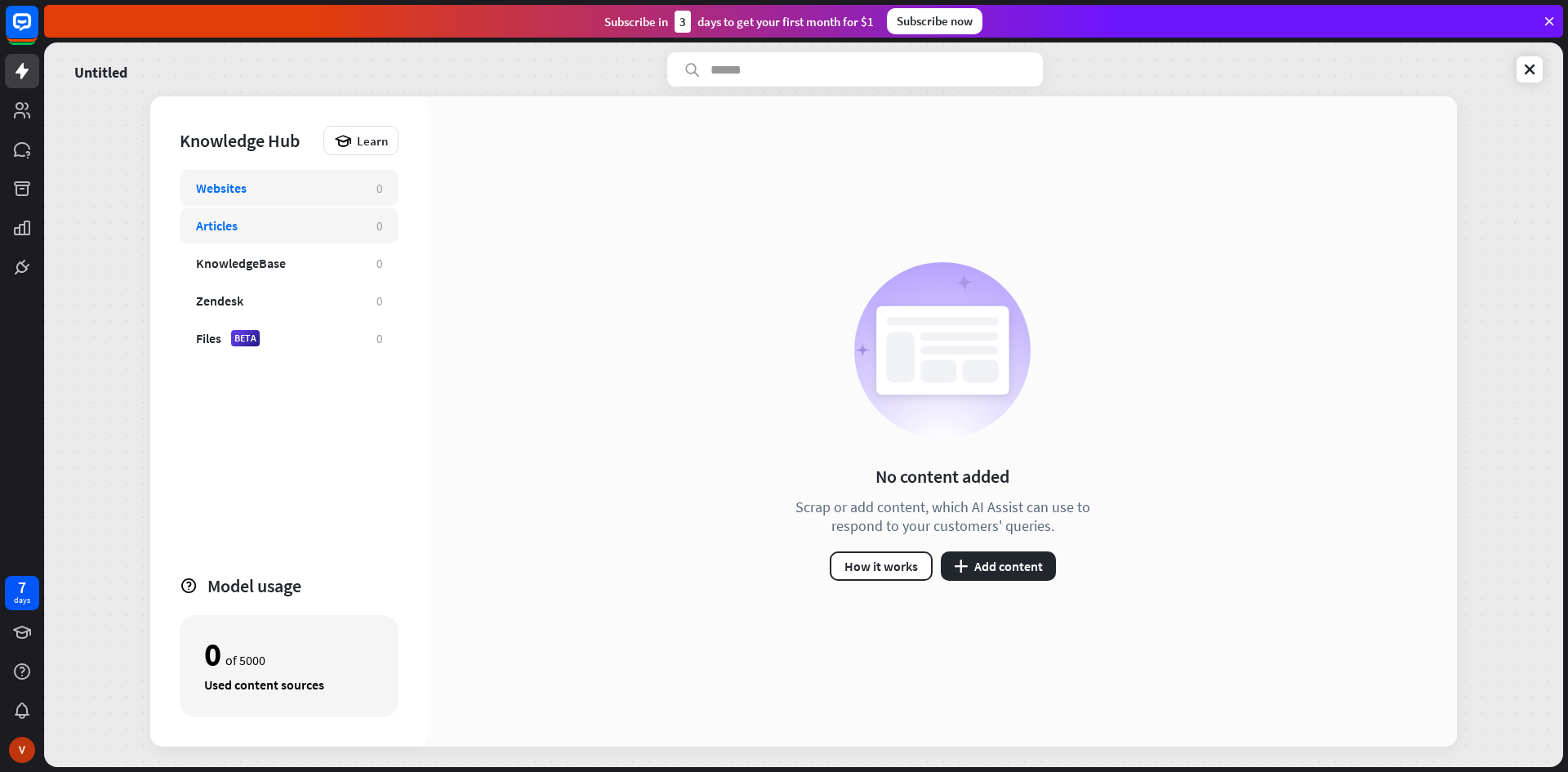
click at [245, 220] on div "Articles" at bounding box center [277, 225] width 164 height 16
click at [1535, 66] on icon at bounding box center [1530, 69] width 16 height 16
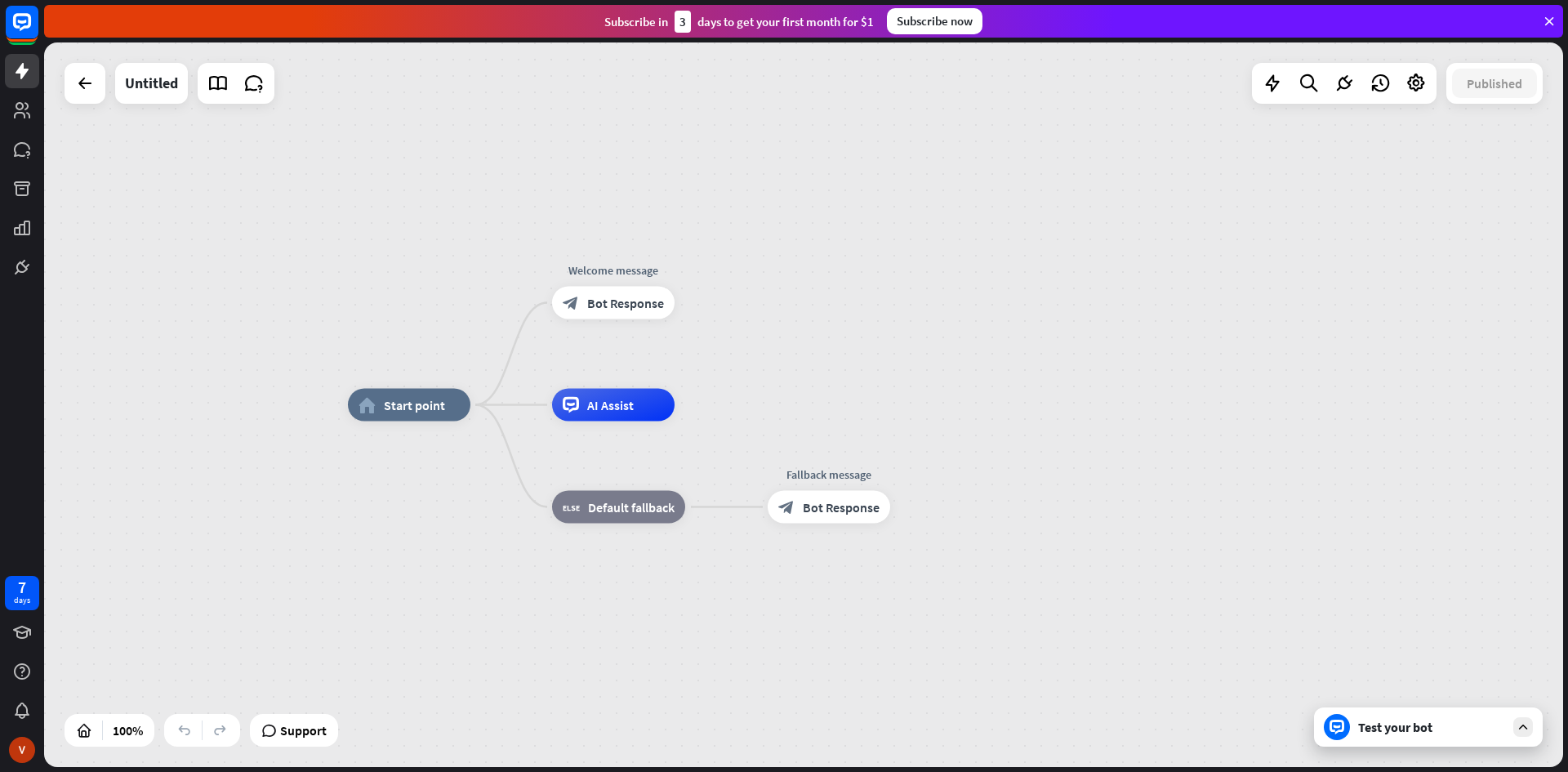
drag, startPoint x: 597, startPoint y: 143, endPoint x: 544, endPoint y: 136, distance: 53.5
click at [568, 140] on div "home_2 Start point Welcome message block_bot_response Bot Response AI Assist bl…" at bounding box center [804, 404] width 1520 height 724
